Goal: Book appointment/travel/reservation

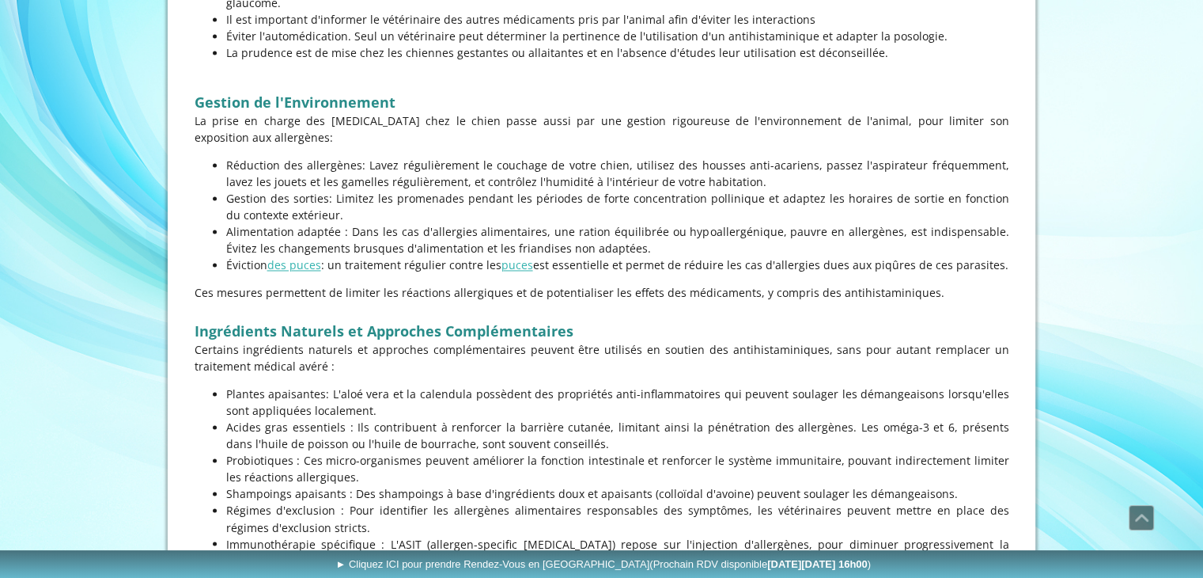
scroll to position [2517, 0]
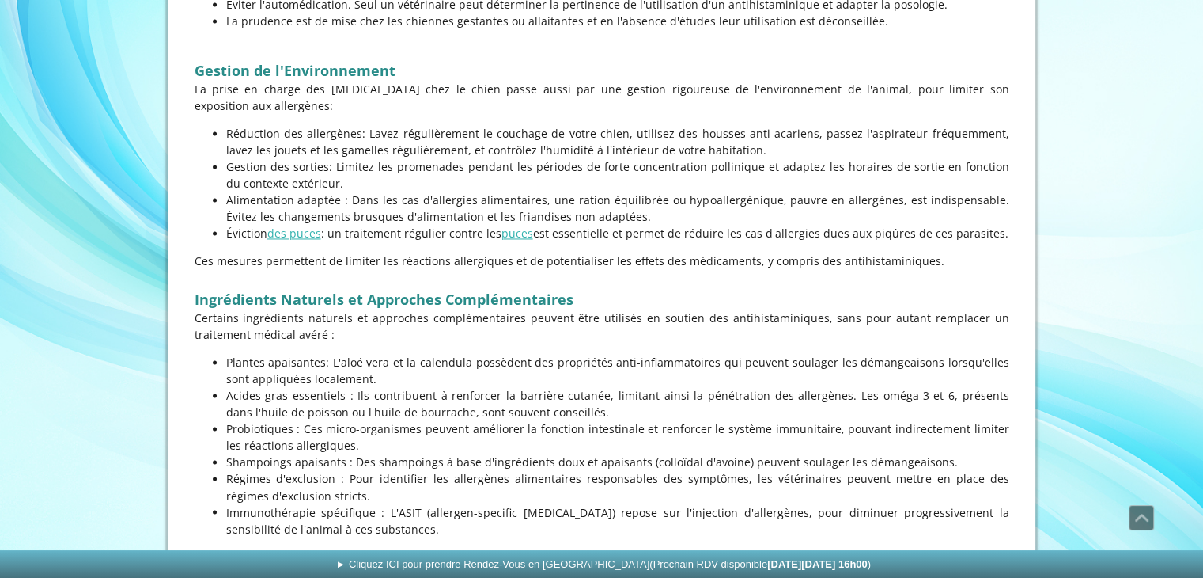
click at [1188, 570] on link "► Cliquez ICI pour prendre Rendez-Vous en Ligne (Prochain RDV disponible [DATE]…" at bounding box center [605, 564] width 1211 height 28
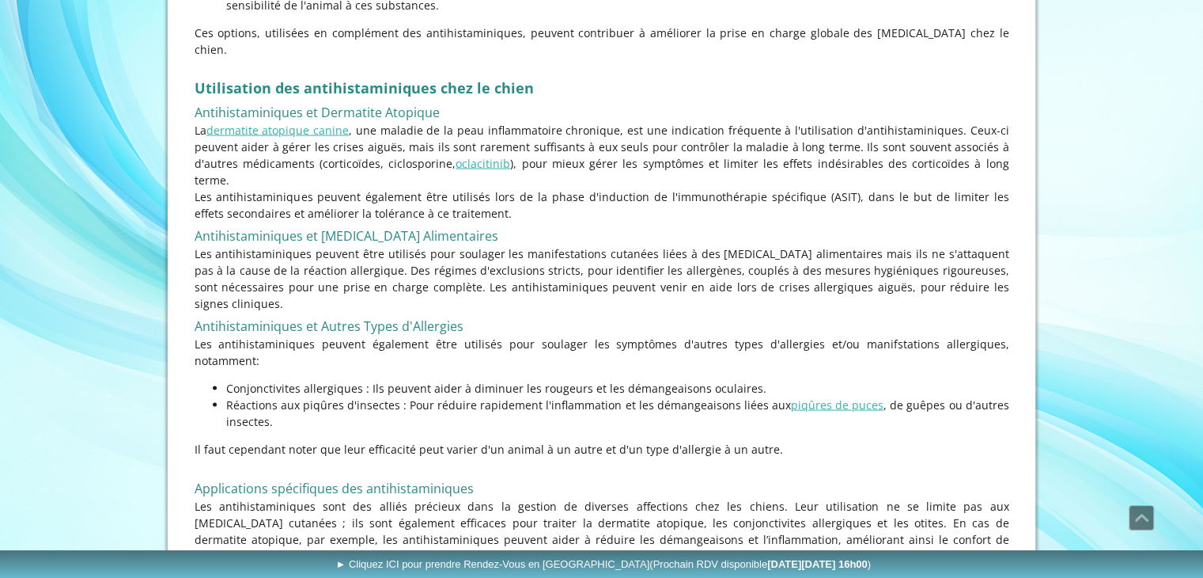
scroll to position [3082, 0]
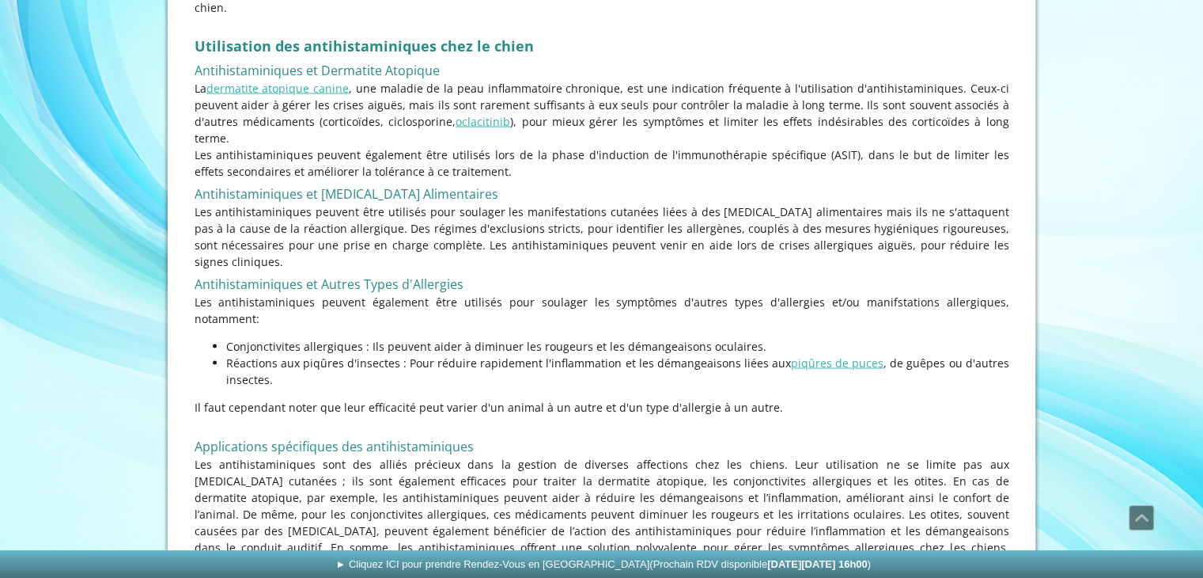
click at [1197, 564] on link "► Cliquez ICI pour prendre Rendez-Vous en Ligne (Prochain RDV disponible [DATE]…" at bounding box center [605, 564] width 1211 height 28
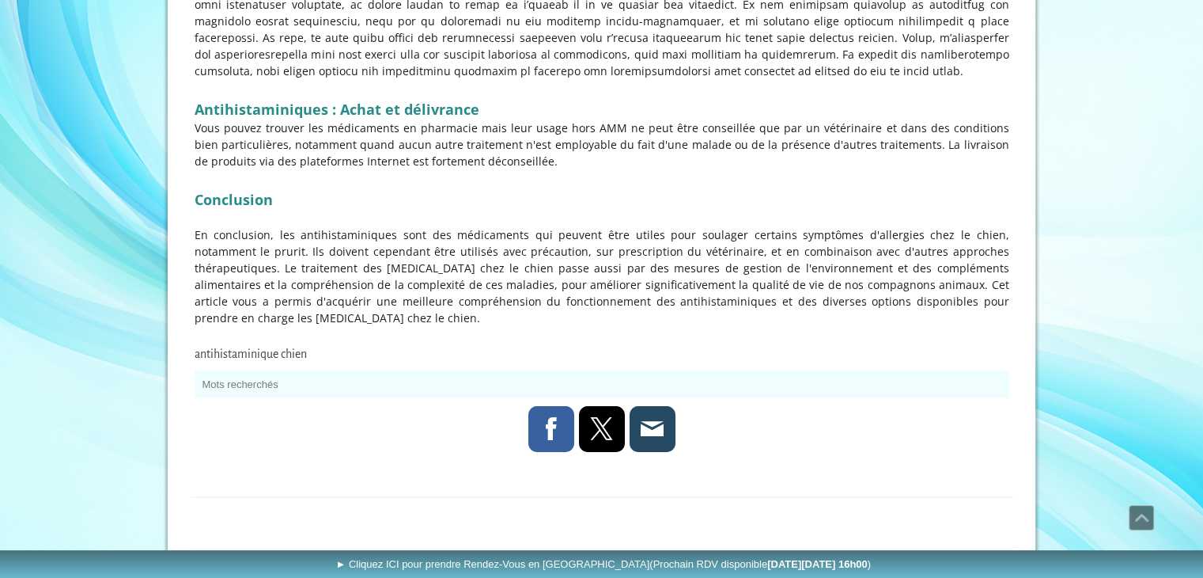
scroll to position [3726, 0]
